Goal: Go to known website: Access a specific website the user already knows

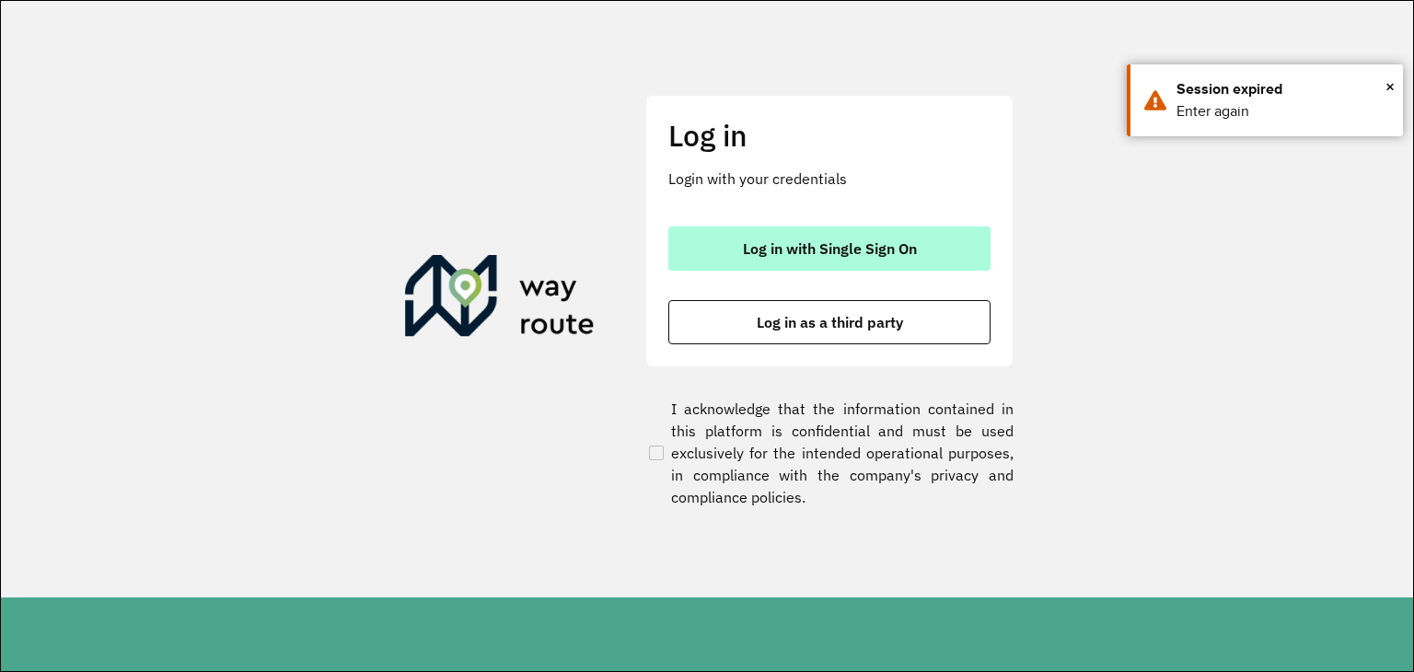
click at [759, 270] on button "Log in with Single Sign On" at bounding box center [829, 248] width 322 height 44
